Goal: Task Accomplishment & Management: Manage account settings

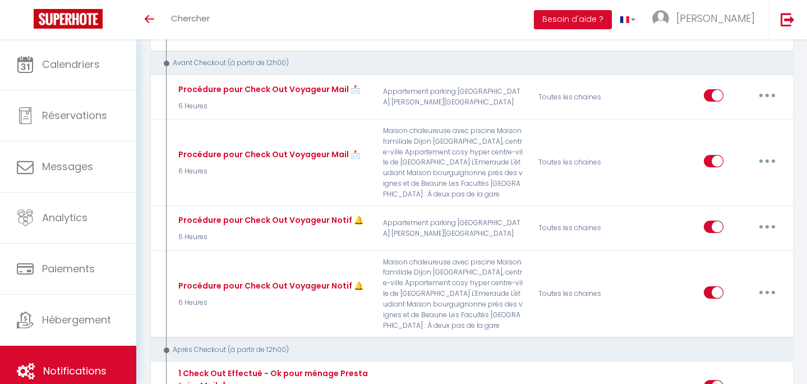
scroll to position [744, 0]
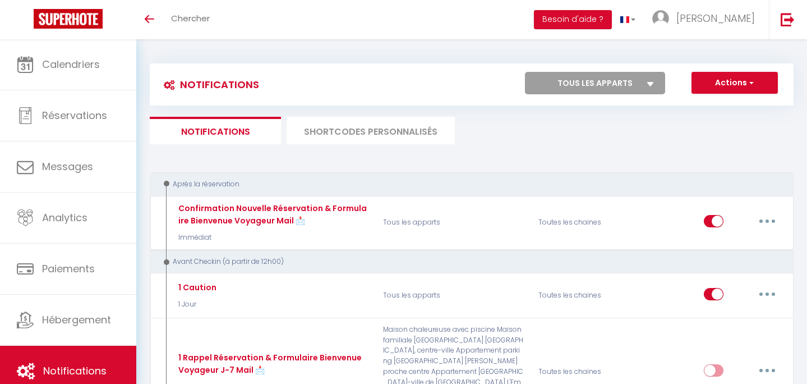
scroll to position [744, 0]
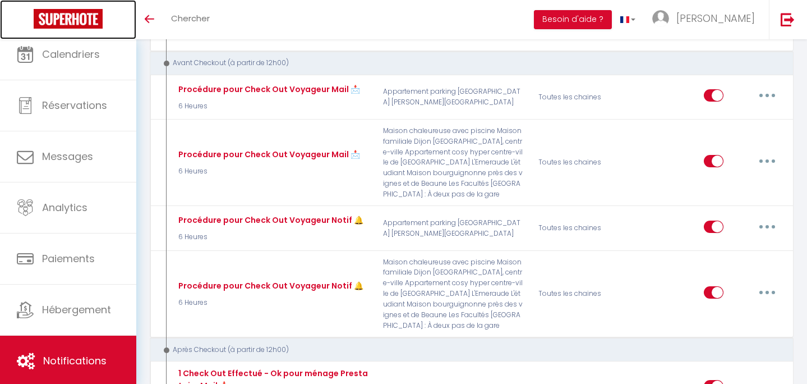
click at [103, 24] on link at bounding box center [68, 19] width 136 height 39
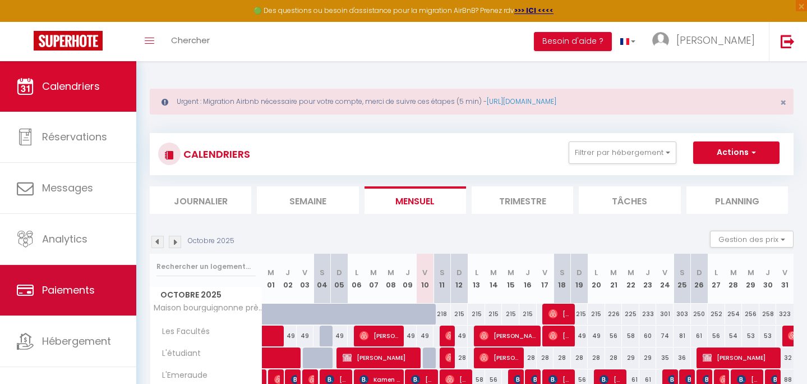
scroll to position [10, 0]
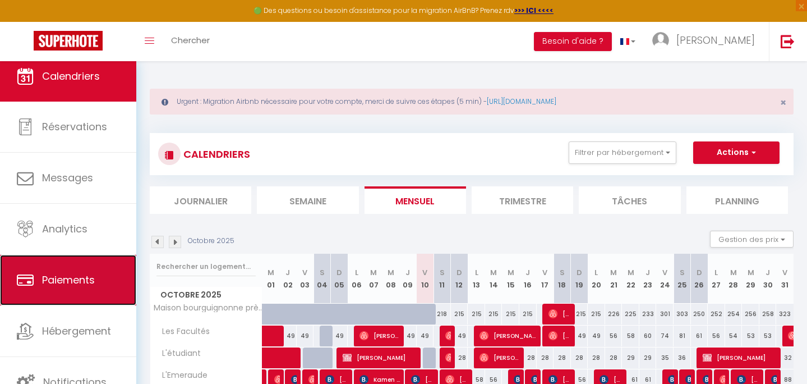
click at [102, 294] on link "Paiements" at bounding box center [68, 280] width 136 height 50
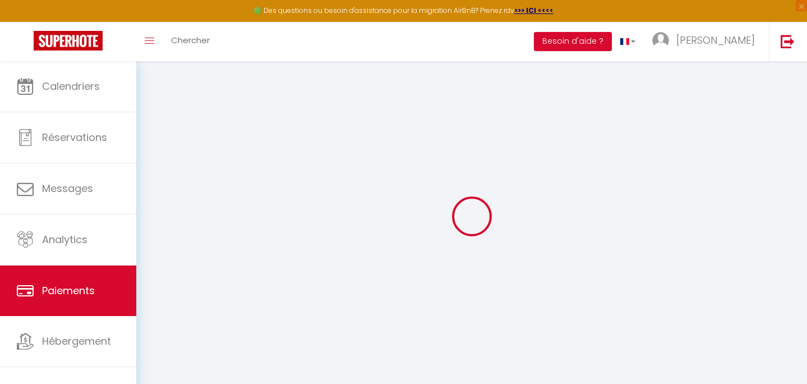
select select "2"
select select "0"
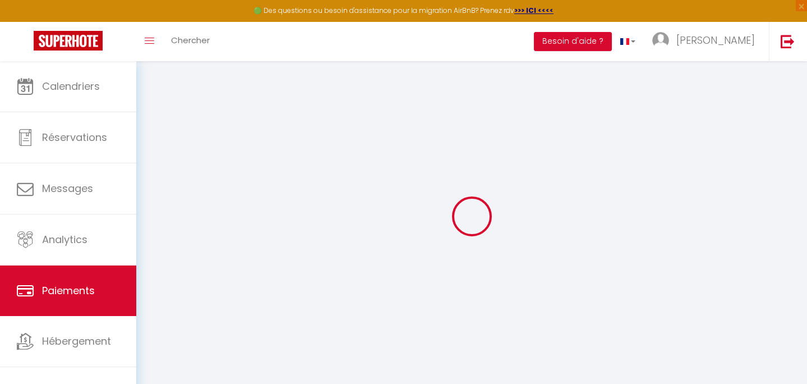
select select "0"
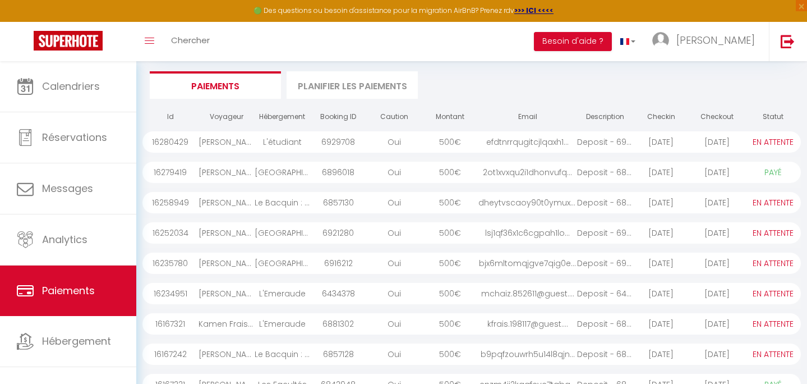
scroll to position [116, 0]
